Goal: Transaction & Acquisition: Purchase product/service

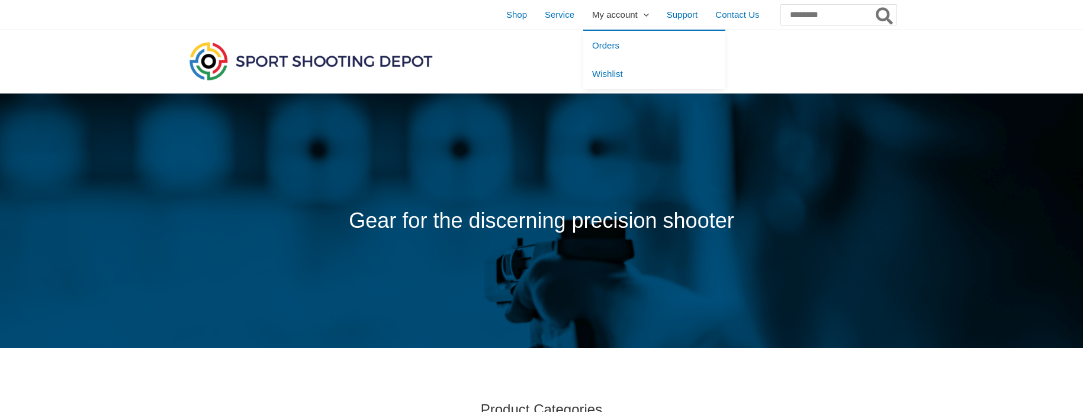
click at [592, 18] on span "My account" at bounding box center [615, 15] width 46 height 30
click at [592, 45] on span "Orders" at bounding box center [605, 45] width 27 height 10
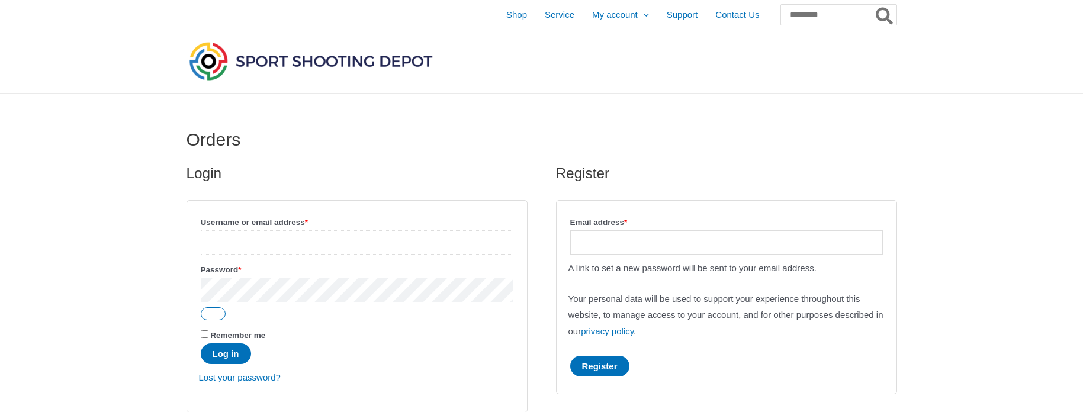
click at [349, 244] on input "Username or email address * Required" at bounding box center [357, 242] width 313 height 24
type input "**********"
drag, startPoint x: 230, startPoint y: 349, endPoint x: 233, endPoint y: 342, distance: 8.2
click at [229, 349] on button "Log in" at bounding box center [226, 354] width 50 height 21
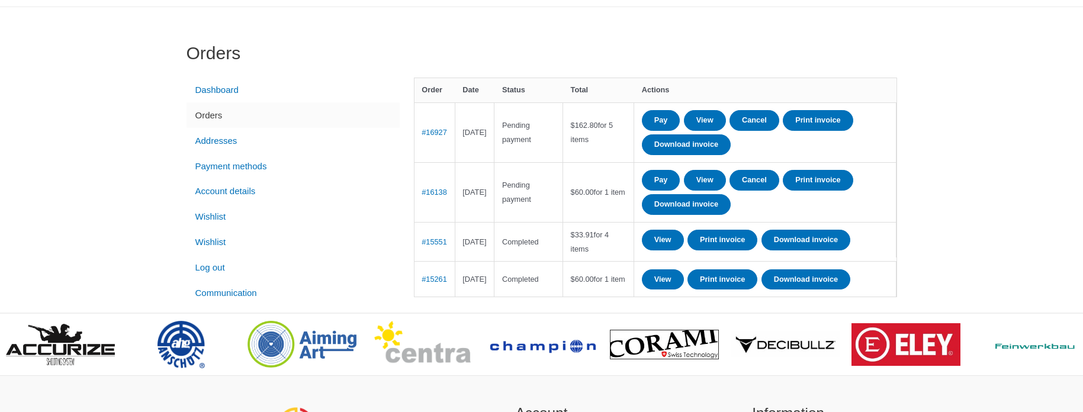
scroll to position [89, 0]
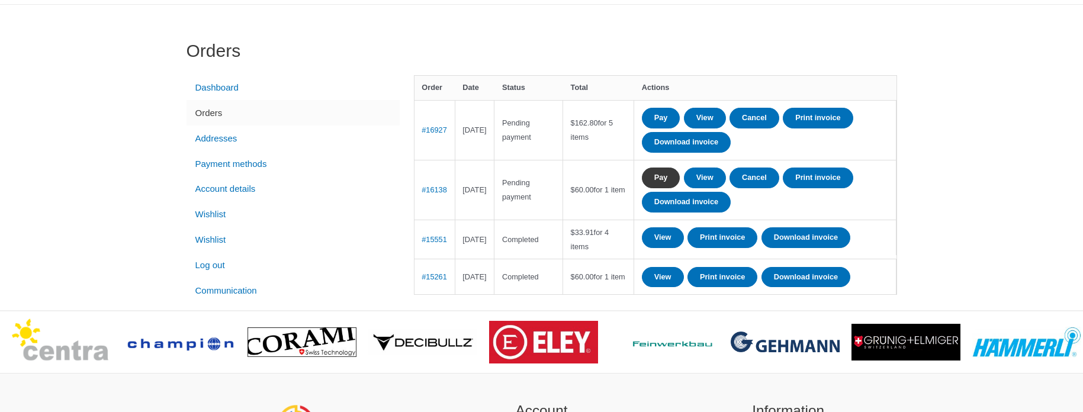
click at [681, 178] on link "Pay" at bounding box center [661, 178] width 39 height 21
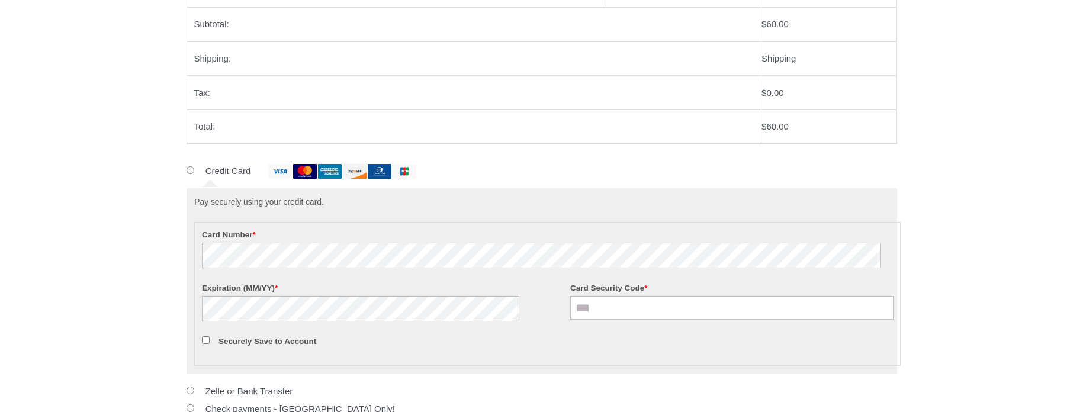
scroll to position [289, 0]
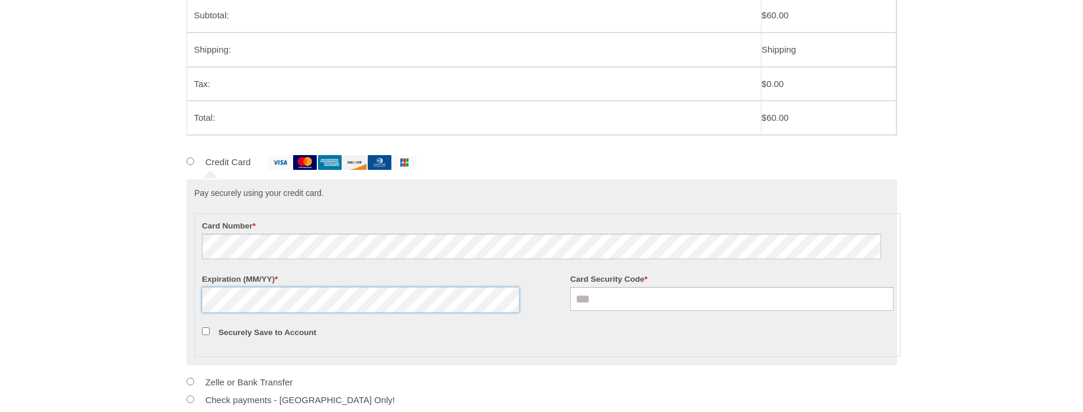
type input "***"
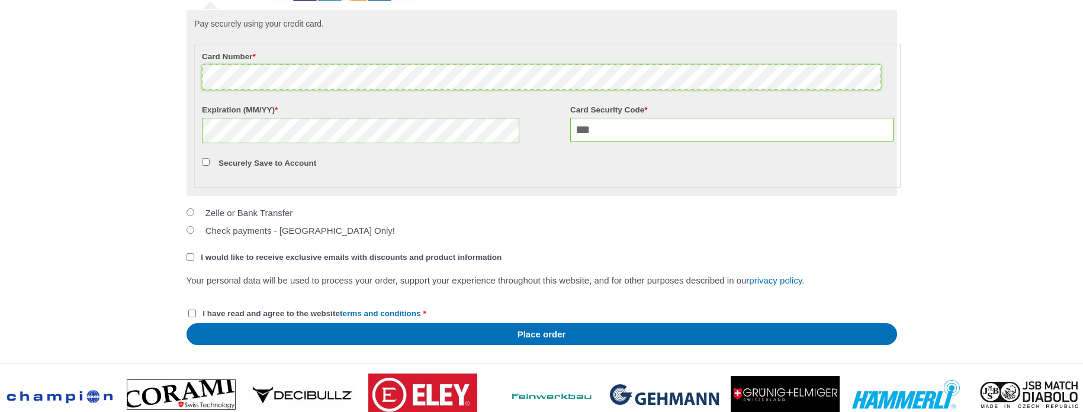
scroll to position [486, 0]
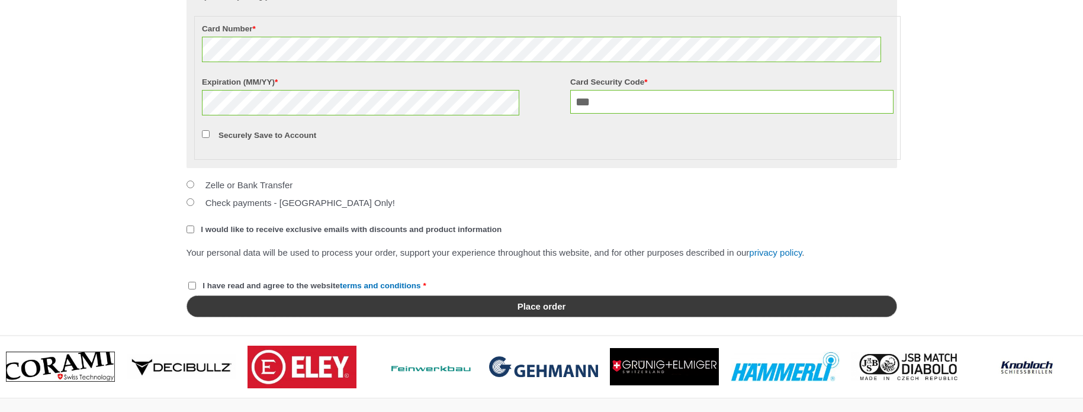
click at [551, 317] on button "Place order" at bounding box center [542, 307] width 711 height 22
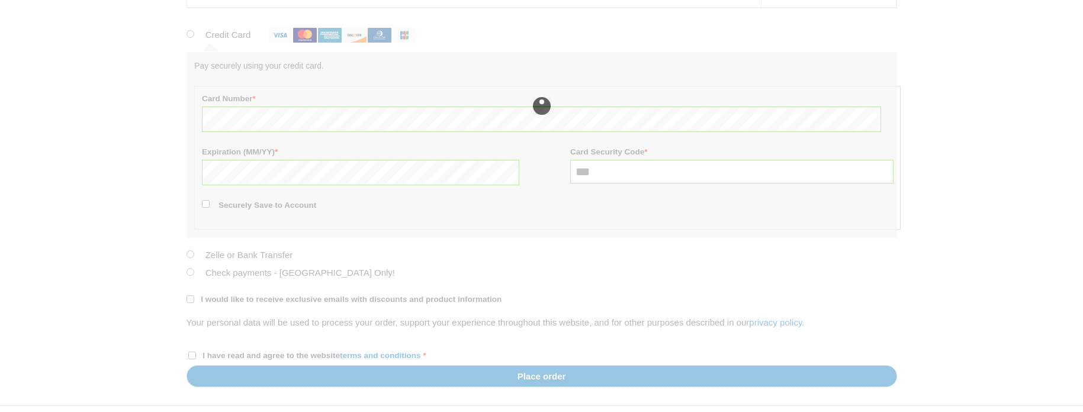
scroll to position [421, 0]
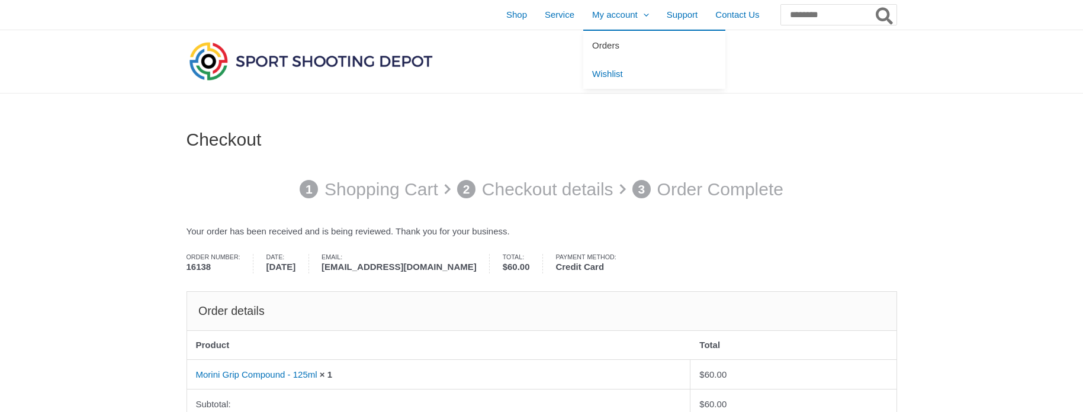
click at [592, 44] on span "Orders" at bounding box center [605, 45] width 27 height 10
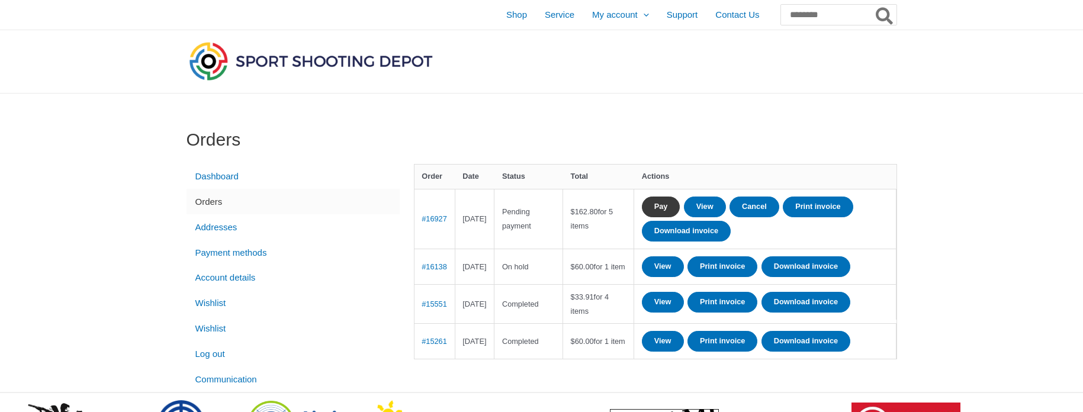
click at [681, 207] on link "Pay" at bounding box center [661, 207] width 39 height 21
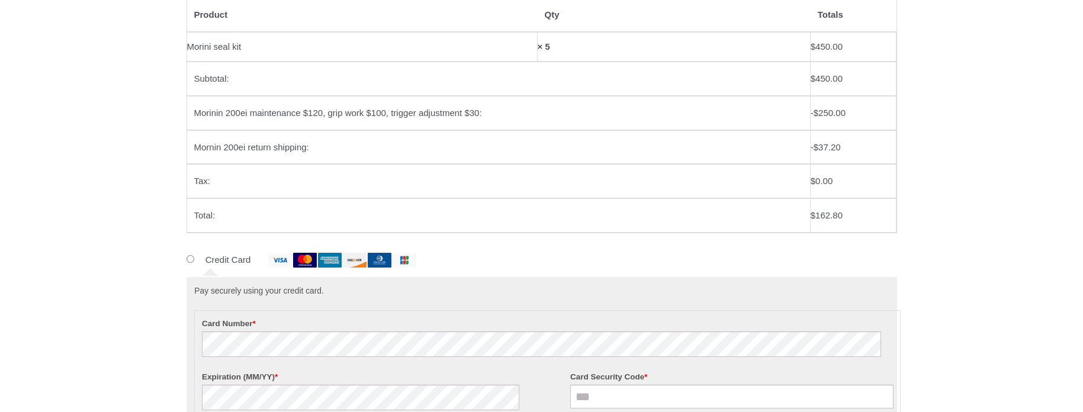
scroll to position [264, 0]
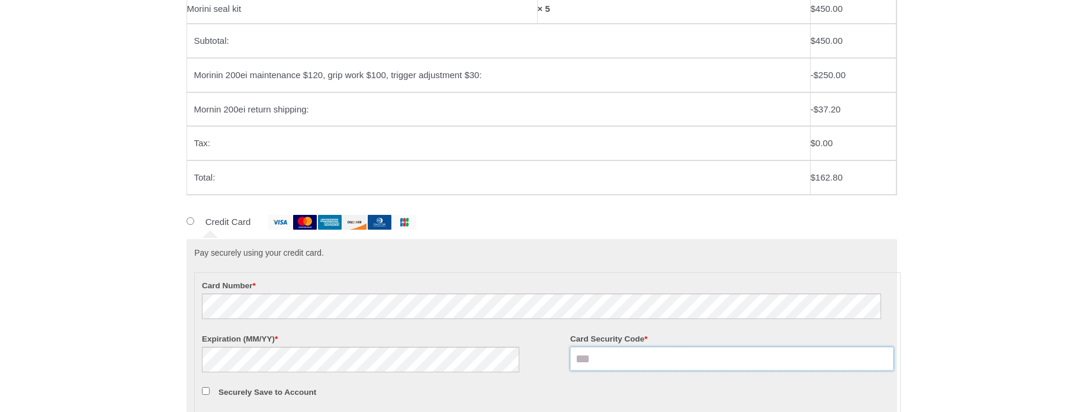
type input "***"
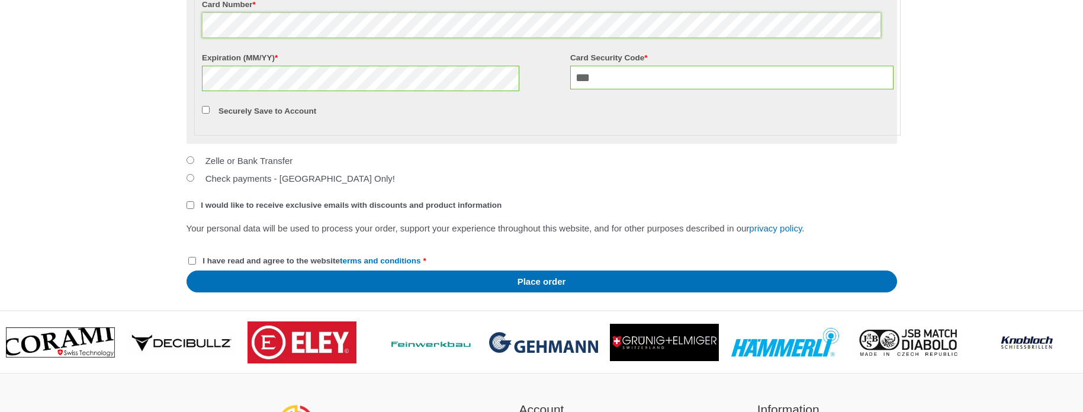
scroll to position [567, 0]
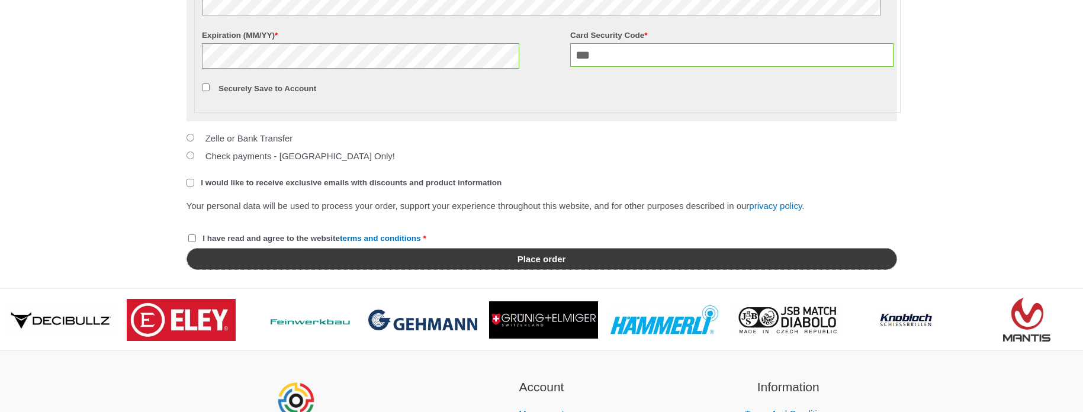
click at [519, 270] on button "Place order" at bounding box center [542, 259] width 711 height 22
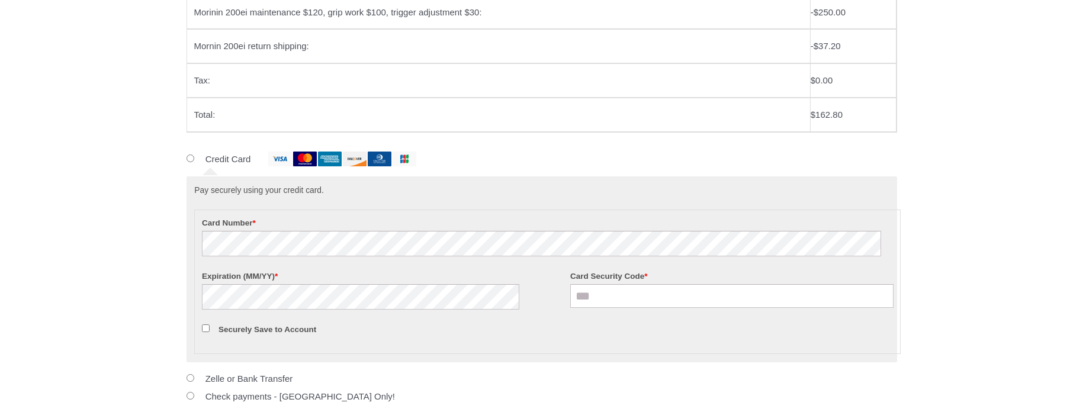
scroll to position [383, 0]
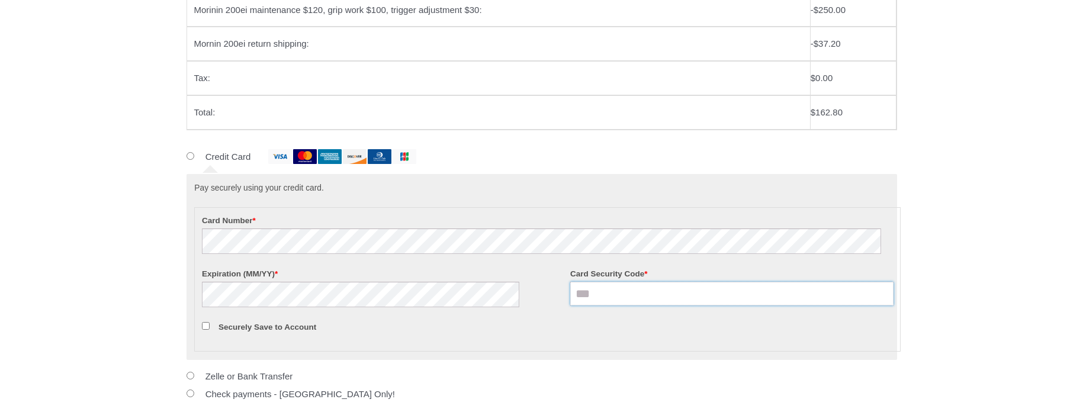
type input "***"
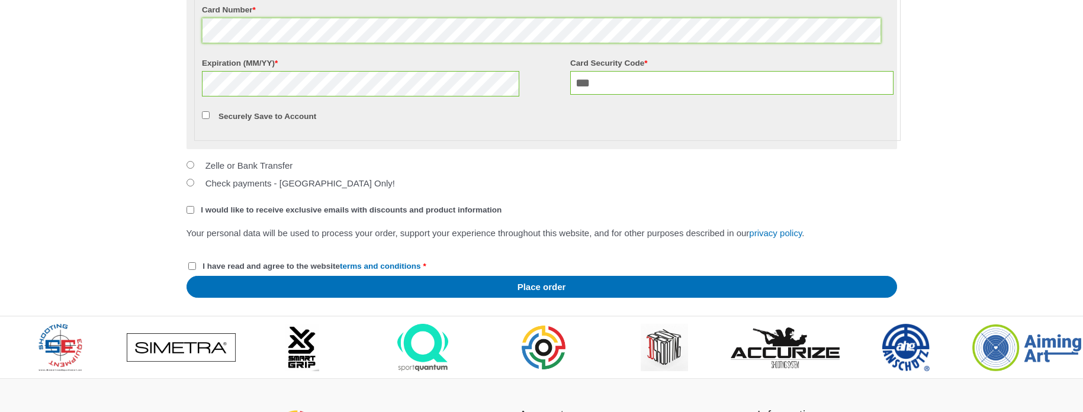
scroll to position [679, 0]
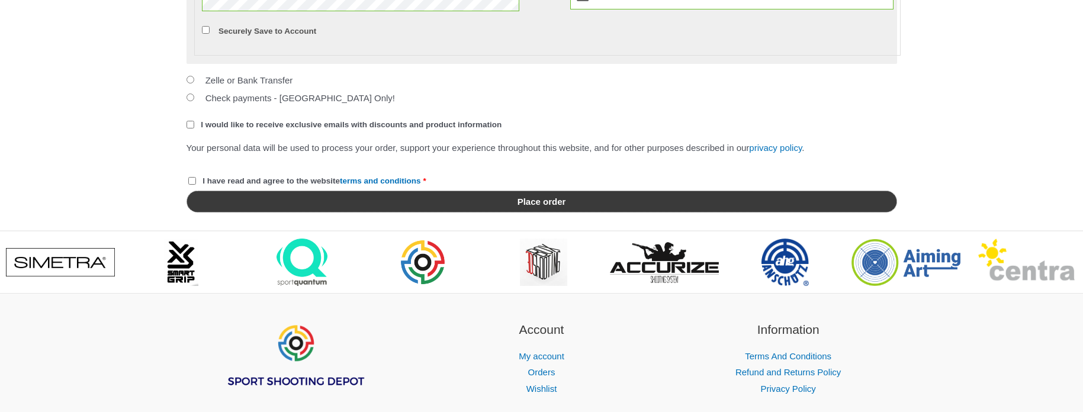
click at [589, 213] on button "Place order" at bounding box center [542, 202] width 711 height 22
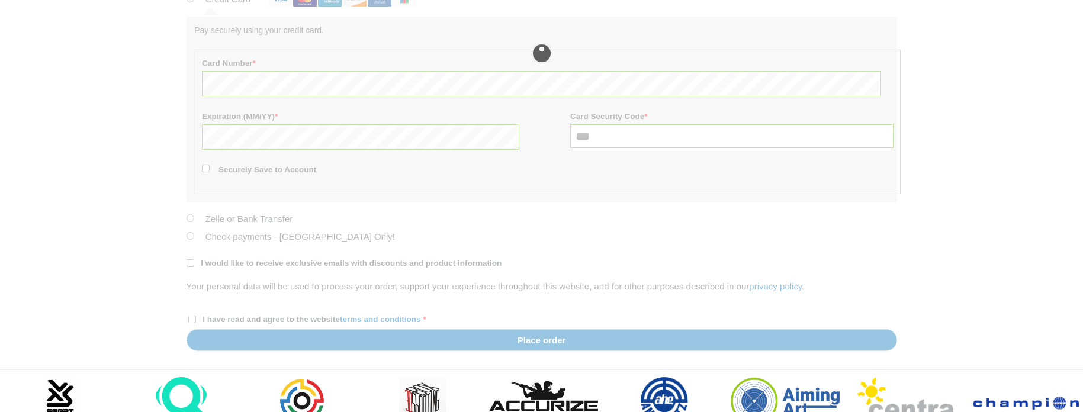
scroll to position [554, 0]
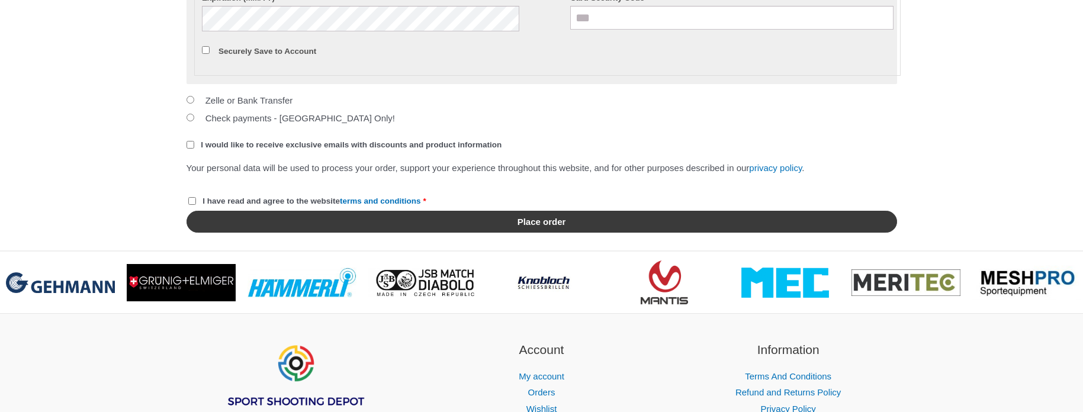
scroll to position [656, 0]
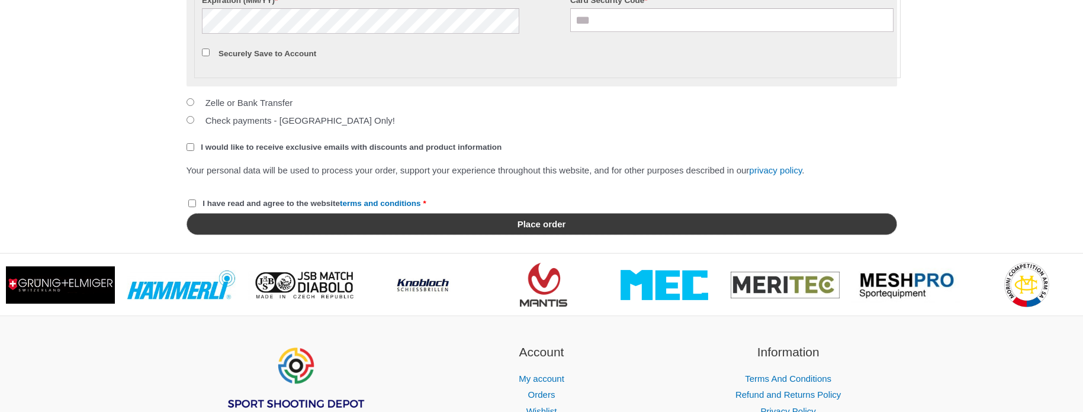
click at [370, 235] on button "Place order" at bounding box center [542, 224] width 711 height 22
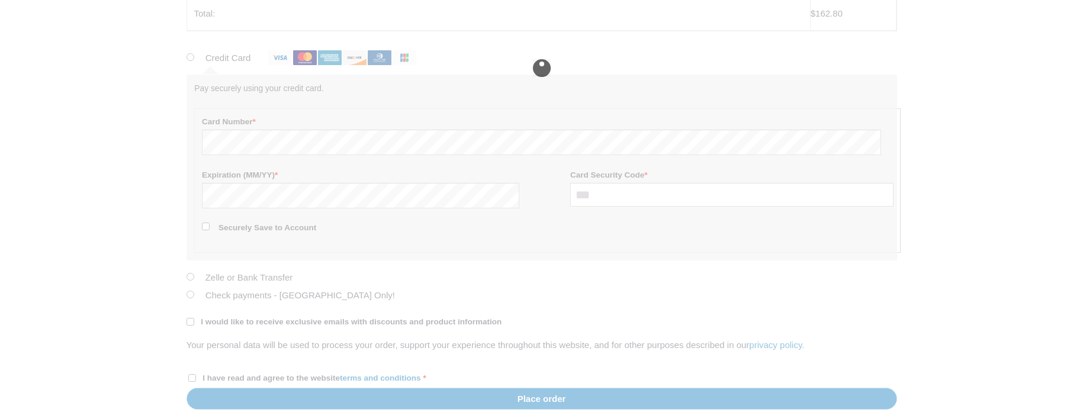
scroll to position [570, 0]
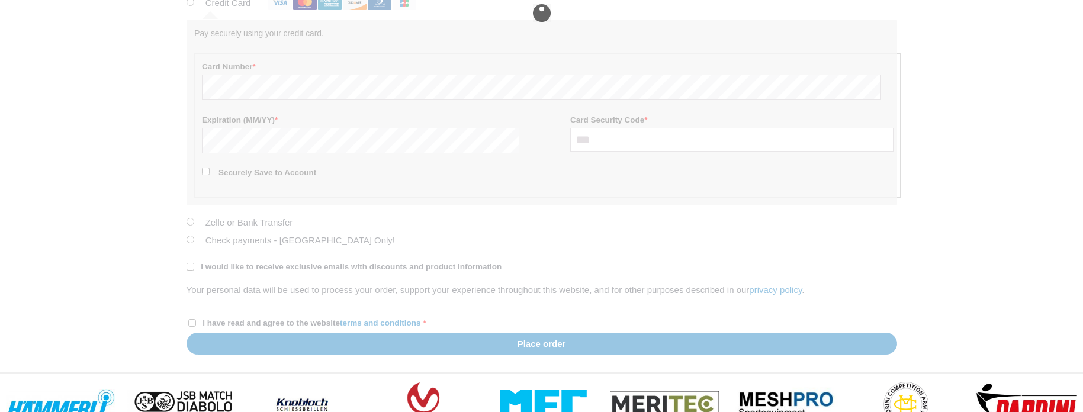
click at [662, 146] on div at bounding box center [542, 12] width 711 height 719
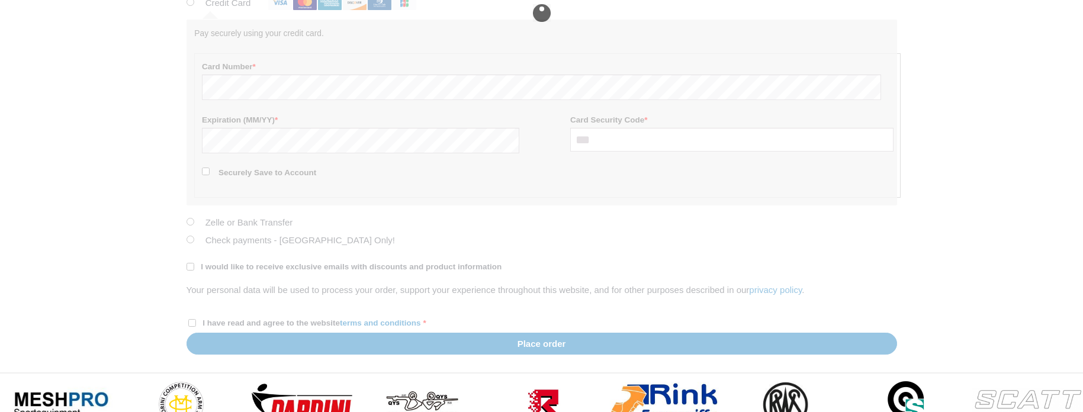
click at [584, 63] on div at bounding box center [542, 12] width 711 height 719
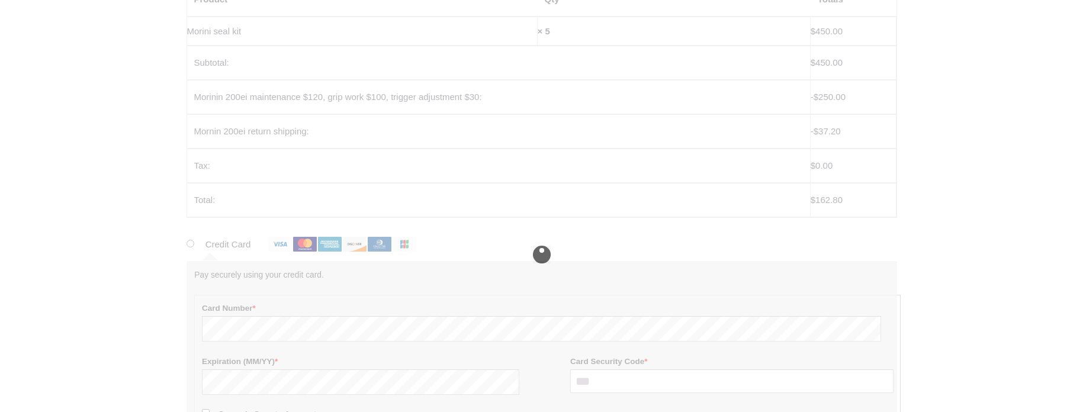
scroll to position [328, 0]
click at [868, 179] on div at bounding box center [542, 255] width 711 height 719
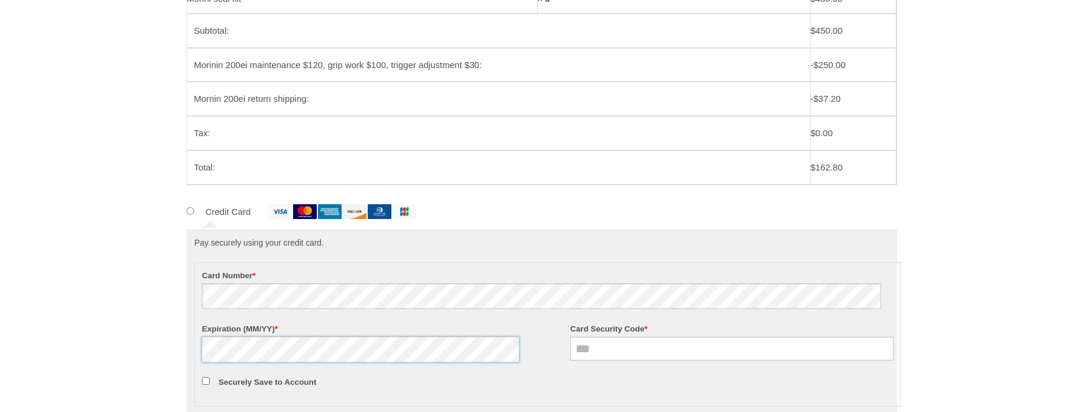
type input "***"
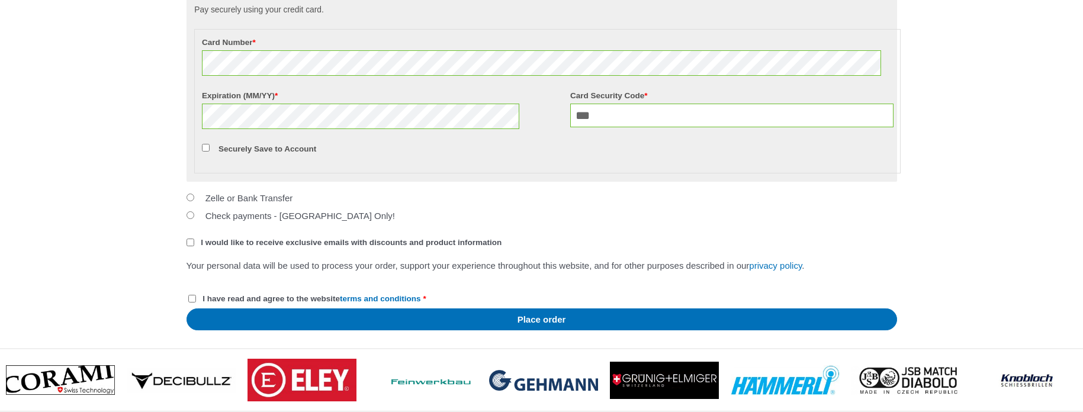
scroll to position [580, 0]
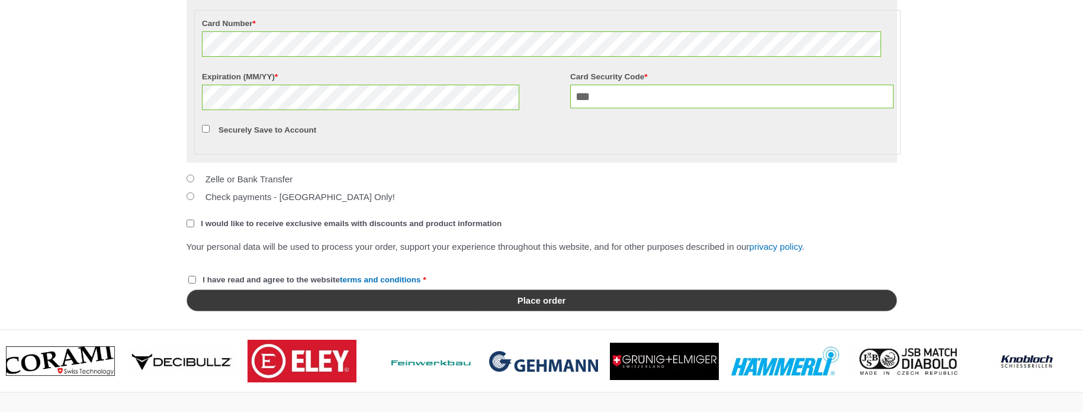
click at [572, 312] on button "Place order" at bounding box center [542, 301] width 711 height 22
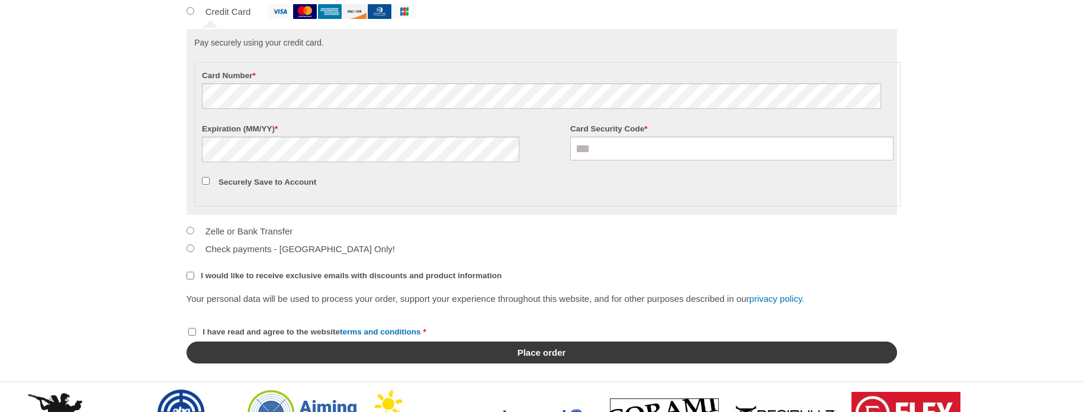
scroll to position [538, 0]
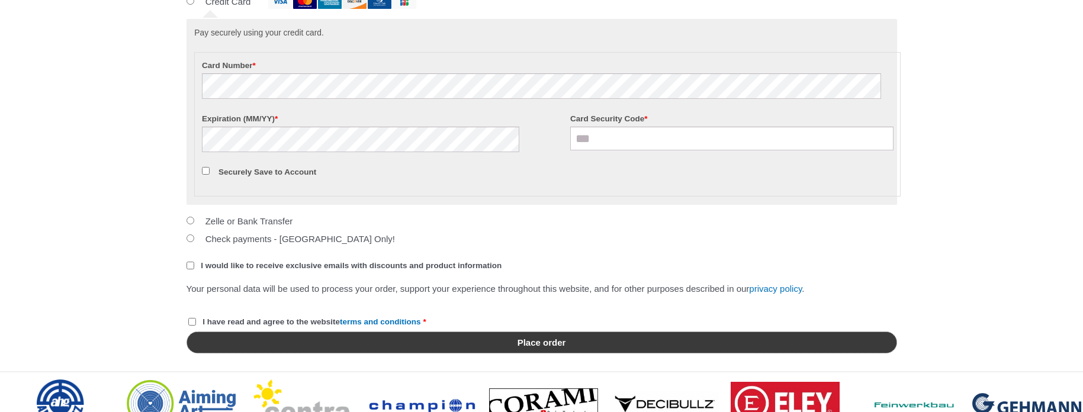
click at [337, 354] on button "Place order" at bounding box center [542, 343] width 711 height 22
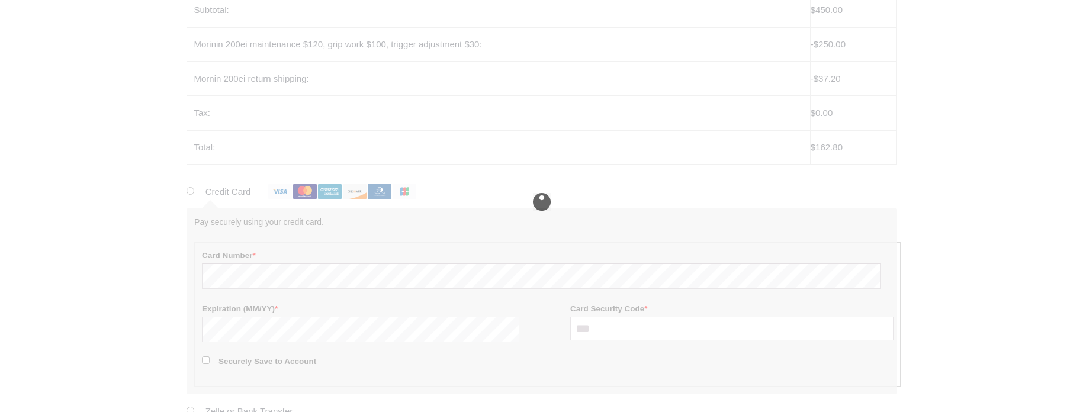
scroll to position [377, 0]
